Goal: Book appointment/travel/reservation

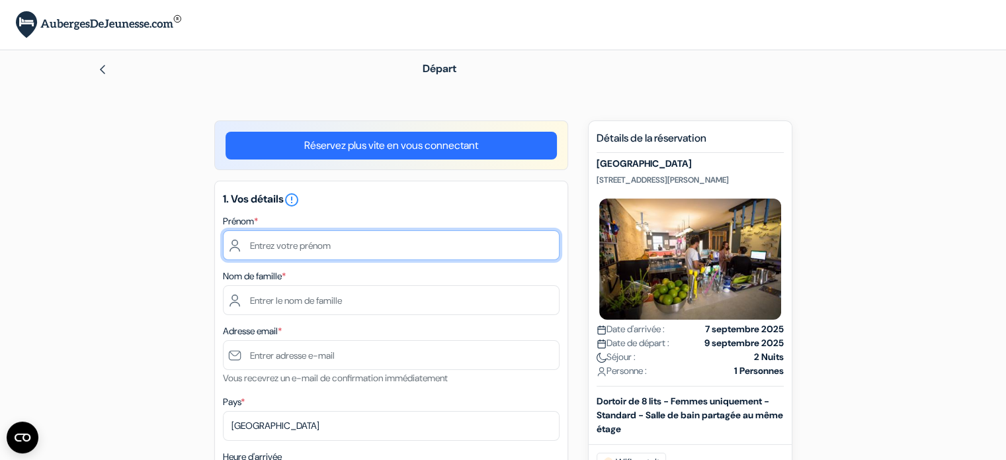
click at [386, 253] on input "text" at bounding box center [391, 245] width 337 height 30
type input "Lorea"
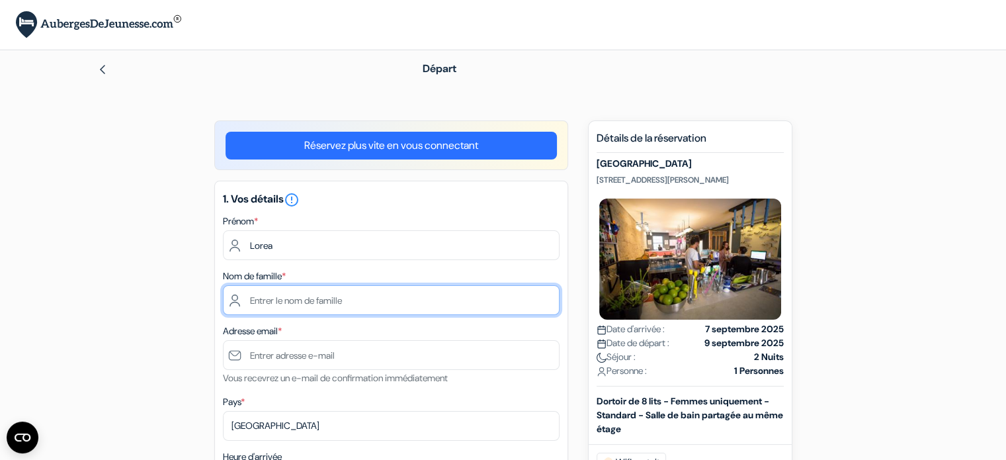
click at [354, 292] on input "text" at bounding box center [391, 300] width 337 height 30
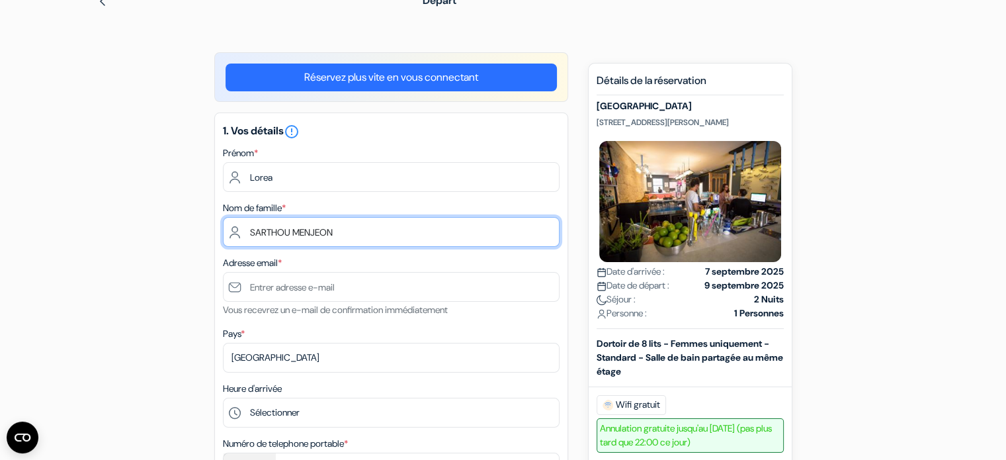
scroll to position [71, 0]
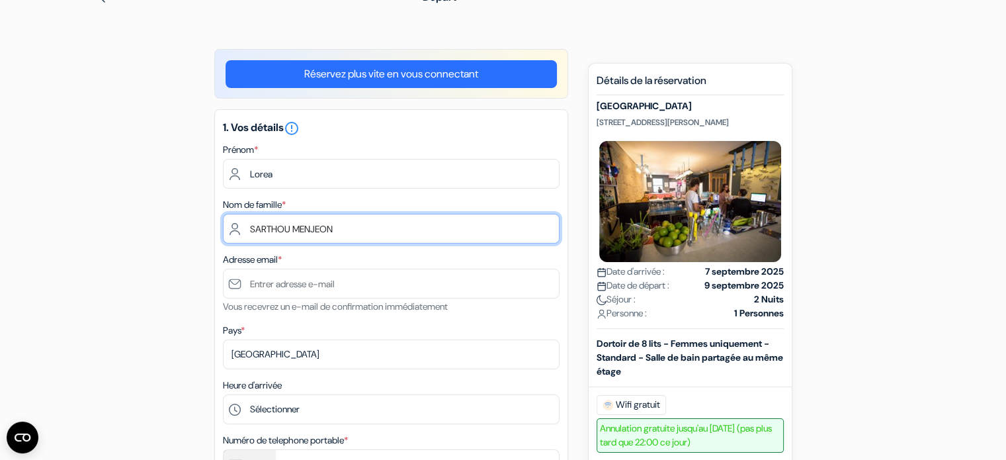
type input "SARTHOU MENJEON"
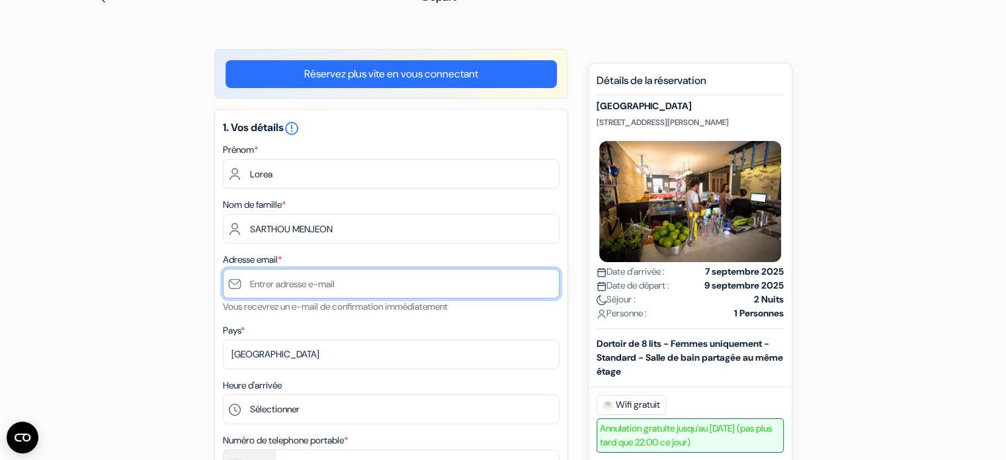
click at [352, 289] on input "text" at bounding box center [391, 283] width 337 height 30
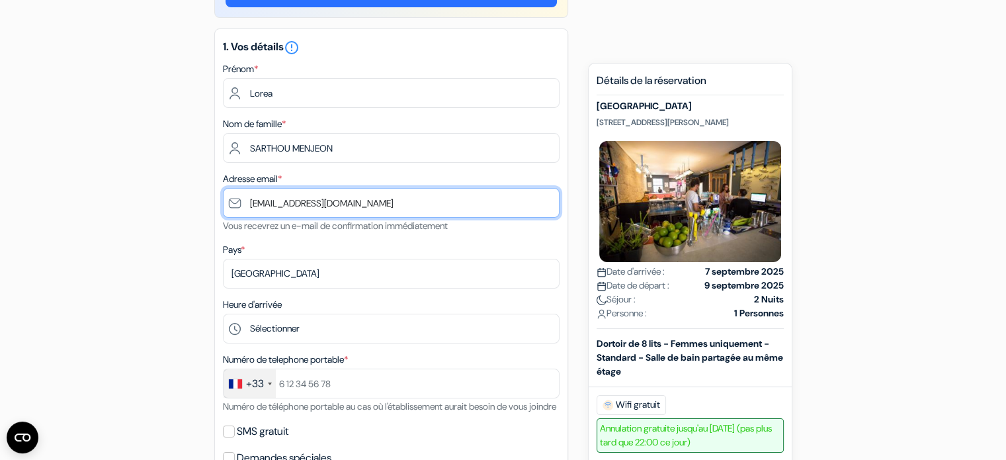
scroll to position [153, 0]
type input "[EMAIL_ADDRESS][DOMAIN_NAME]"
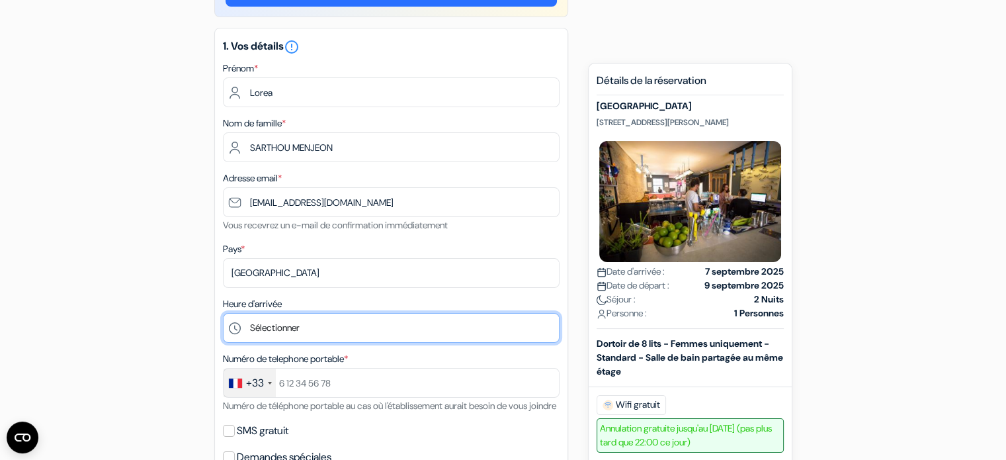
click at [298, 320] on select "Sélectionner 1:00 2:00 3:00 4:00 5:00 6:00 7:00 8:00 9:00 10:00 11:00 12:00 13:…" at bounding box center [391, 328] width 337 height 30
select select "0"
click at [223, 313] on select "Sélectionner 1:00 2:00 3:00 4:00 5:00 6:00 7:00 8:00 9:00 10:00 11:00 12:00 13:…" at bounding box center [391, 328] width 337 height 30
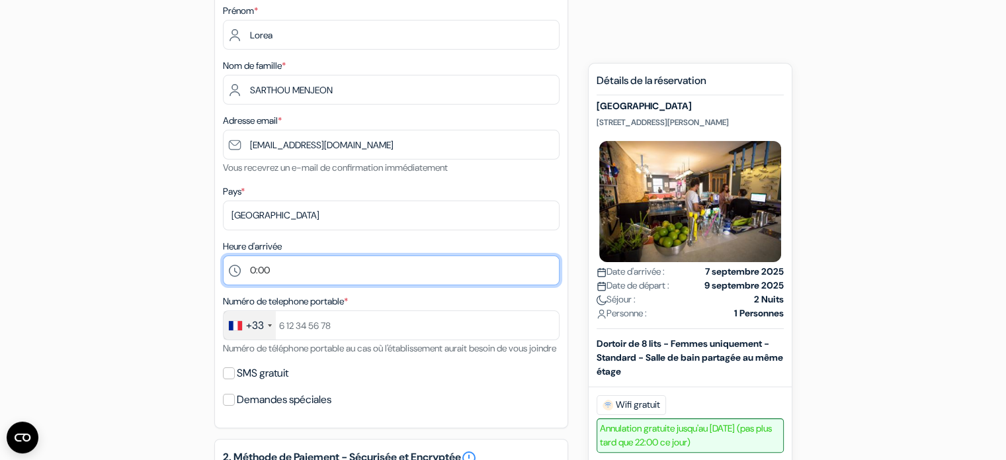
scroll to position [209, 0]
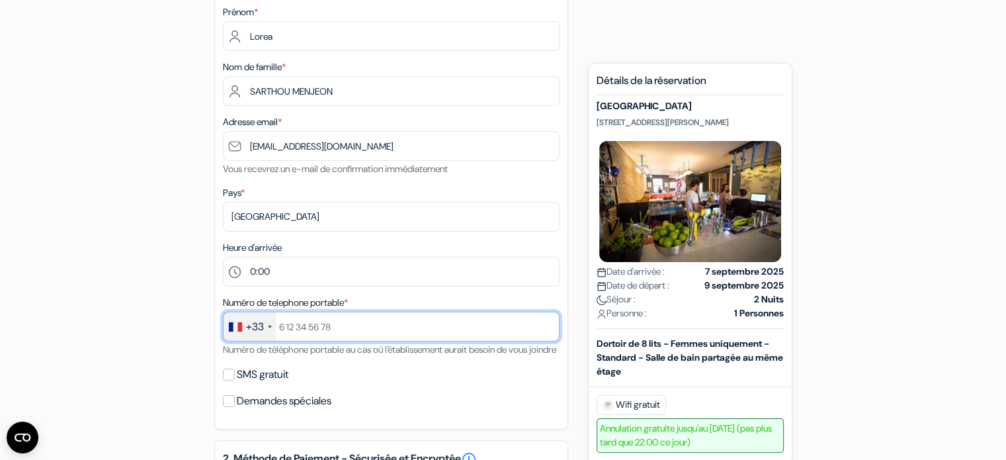
click at [304, 323] on input "text" at bounding box center [391, 326] width 337 height 30
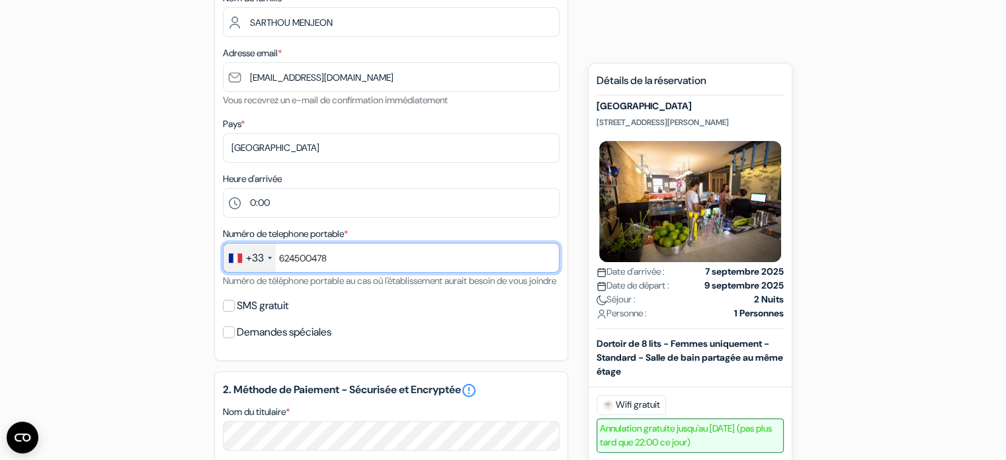
scroll to position [278, 0]
type input "624500478"
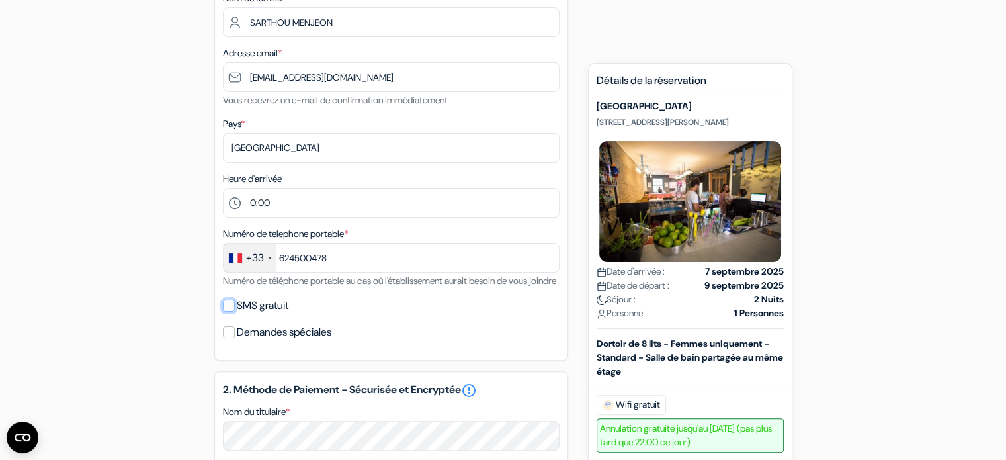
click at [224, 311] on input "SMS gratuit" at bounding box center [229, 306] width 12 height 12
checkbox input "true"
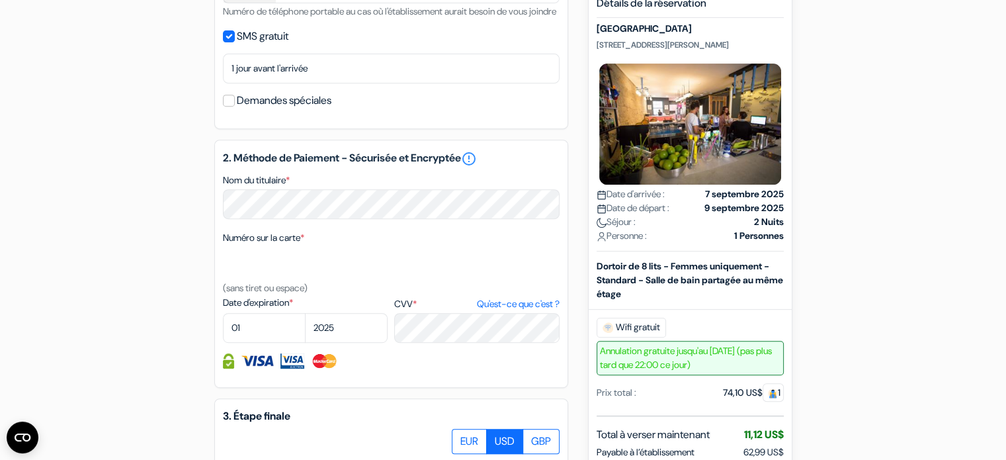
scroll to position [548, 0]
click at [268, 342] on select "01 02 03 04 05 06 07 08 09 10 11 12" at bounding box center [264, 327] width 83 height 30
select select "06"
click at [223, 329] on select "01 02 03 04 05 06 07 08 09 10 11 12" at bounding box center [264, 327] width 83 height 30
click at [330, 342] on select "2025 2026 2027 2028 2029 2030 2031 2032 2033 2034 2035 2036 2037 2038 2039 2040…" at bounding box center [346, 327] width 83 height 30
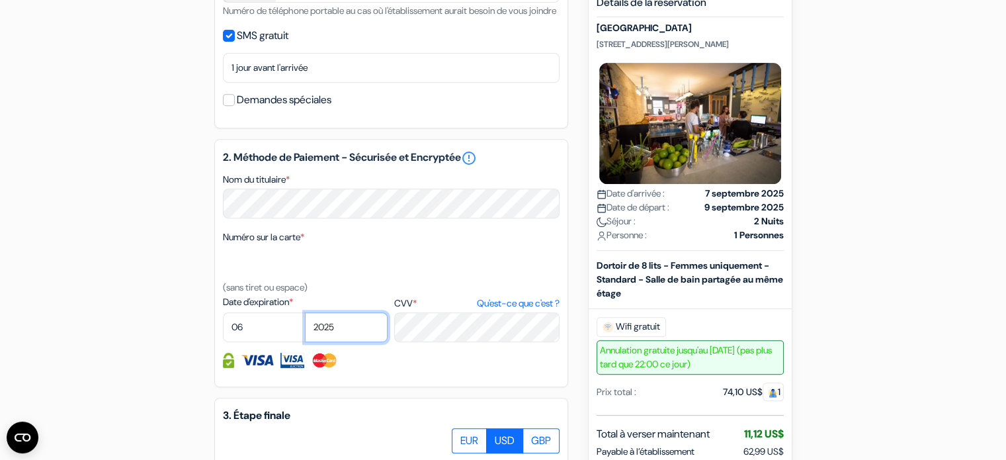
select select "2028"
click at [305, 329] on select "2025 2026 2027 2028 2029 2030 2031 2032 2033 2034 2035 2036 2037 2038 2039 2040…" at bounding box center [346, 327] width 83 height 30
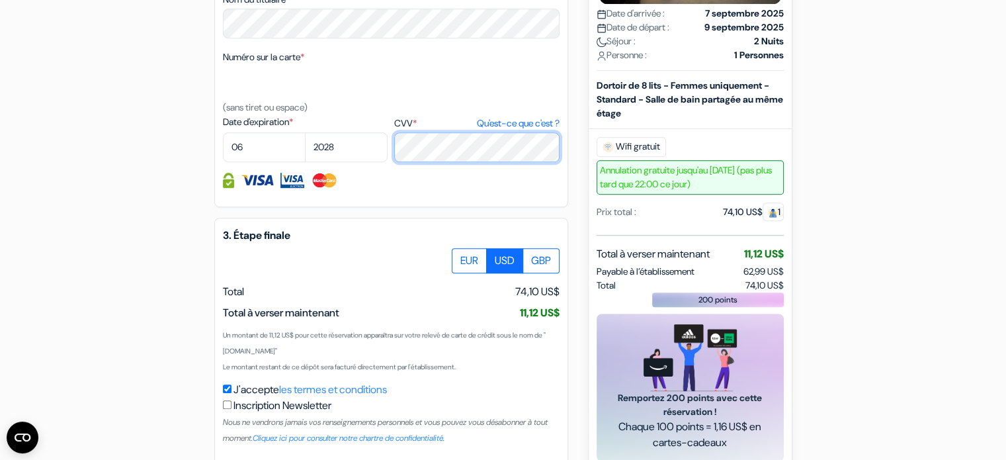
scroll to position [811, 0]
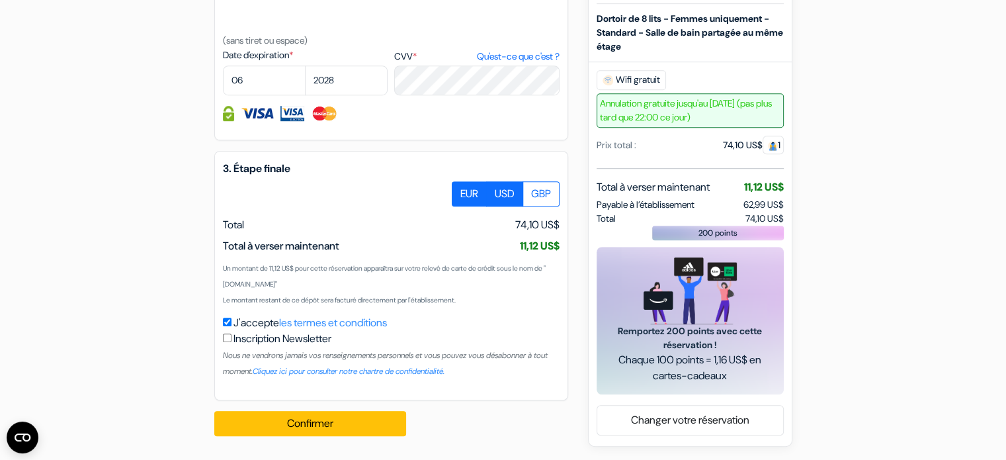
click at [459, 200] on label "EUR" at bounding box center [469, 193] width 35 height 25
click at [459, 190] on input "EUR" at bounding box center [456, 185] width 9 height 9
radio input "true"
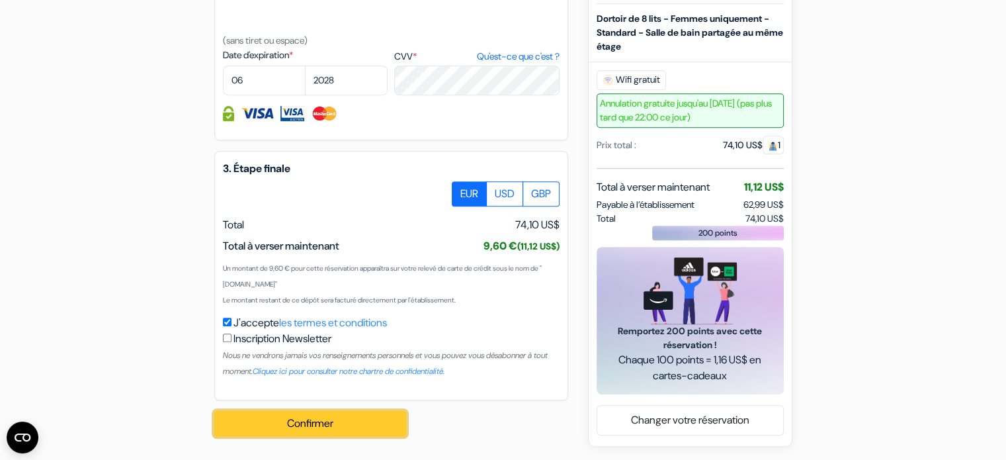
click at [341, 423] on button "Confirmer Loading..." at bounding box center [310, 423] width 192 height 25
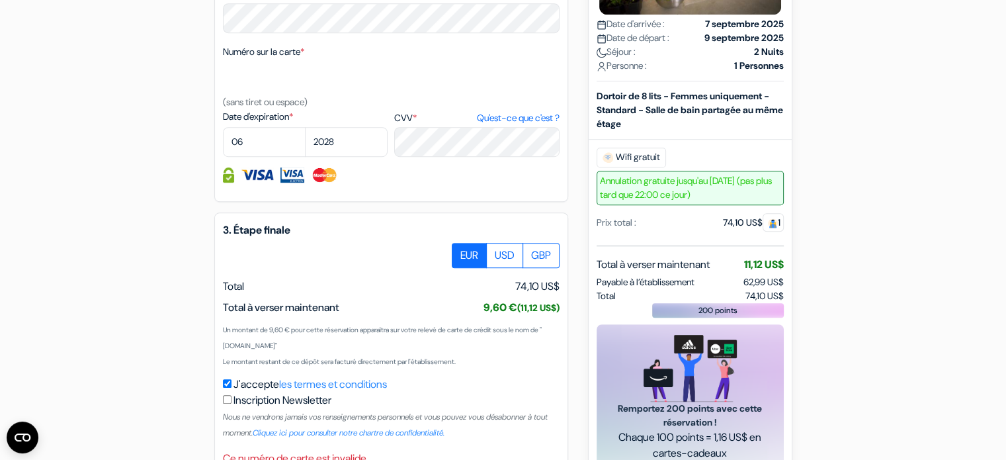
scroll to position [827, 0]
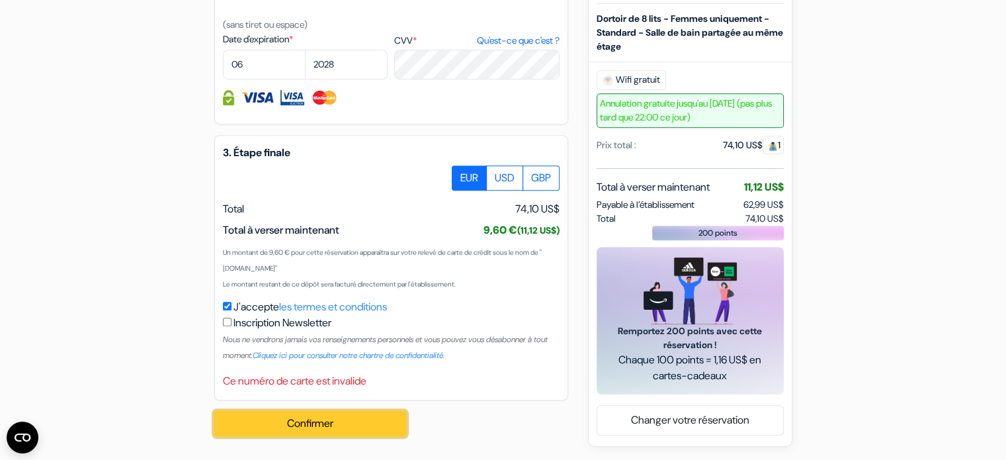
click at [333, 425] on button "Confirmer Loading..." at bounding box center [310, 423] width 192 height 25
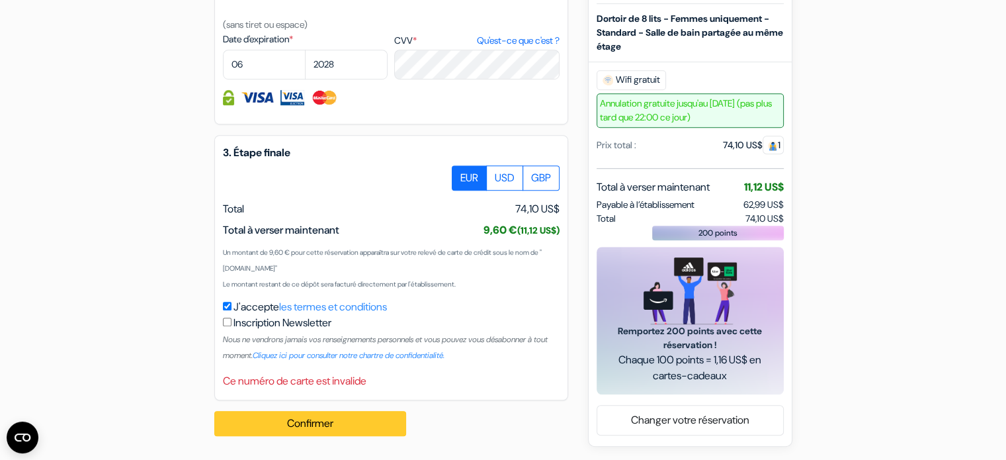
scroll to position [812, 0]
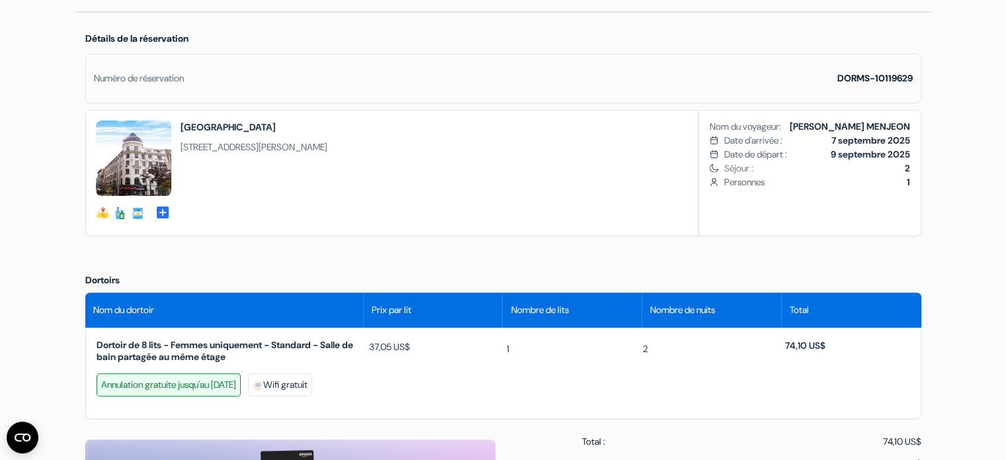
scroll to position [368, 0]
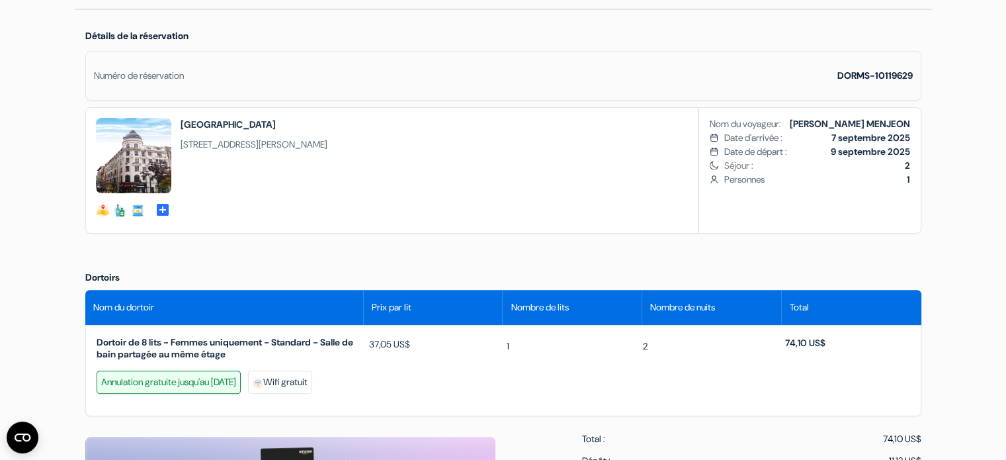
click at [131, 153] on img at bounding box center [133, 155] width 75 height 75
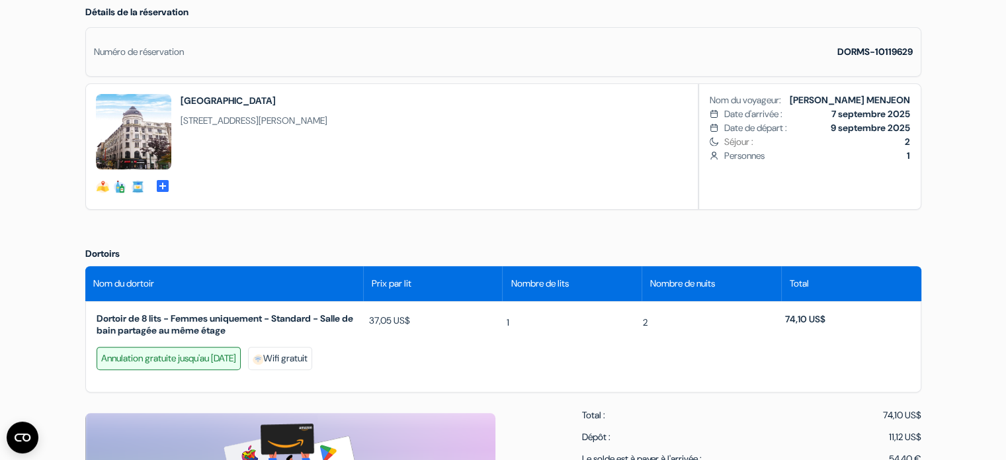
scroll to position [391, 0]
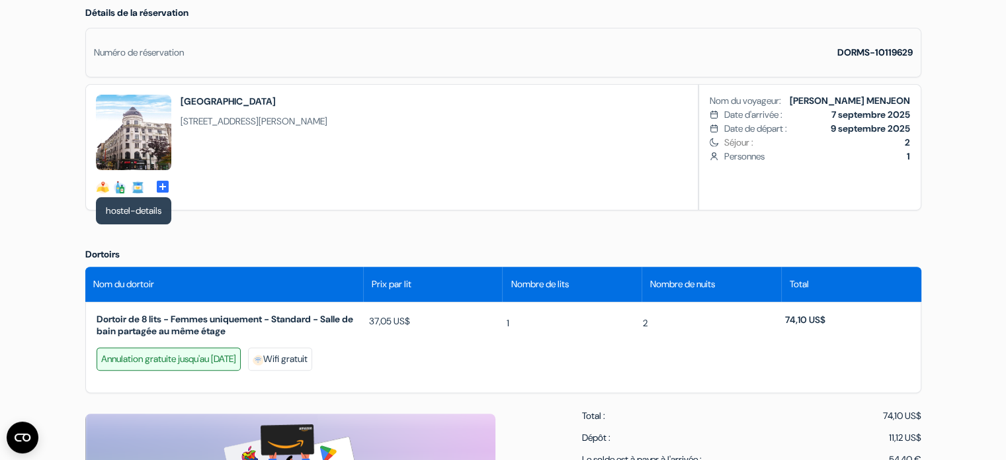
click at [103, 183] on div at bounding box center [102, 187] width 13 height 13
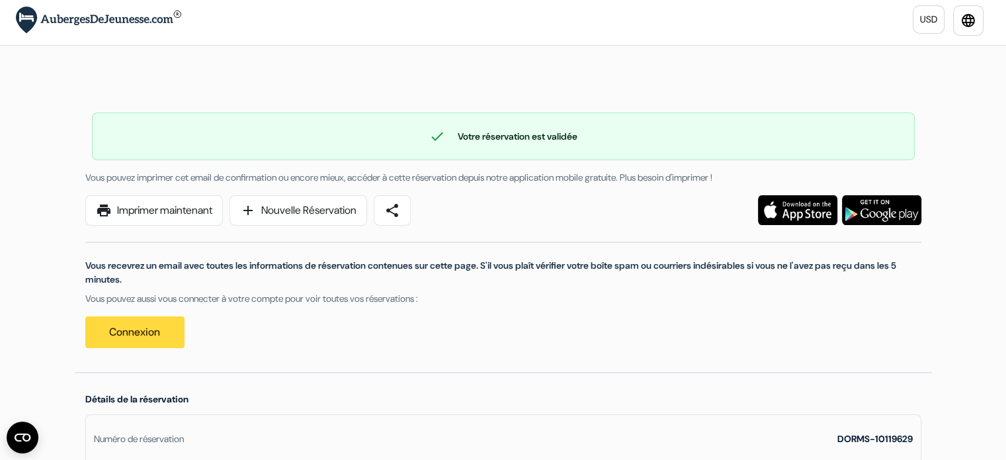
scroll to position [0, 0]
